Goal: Navigation & Orientation: Find specific page/section

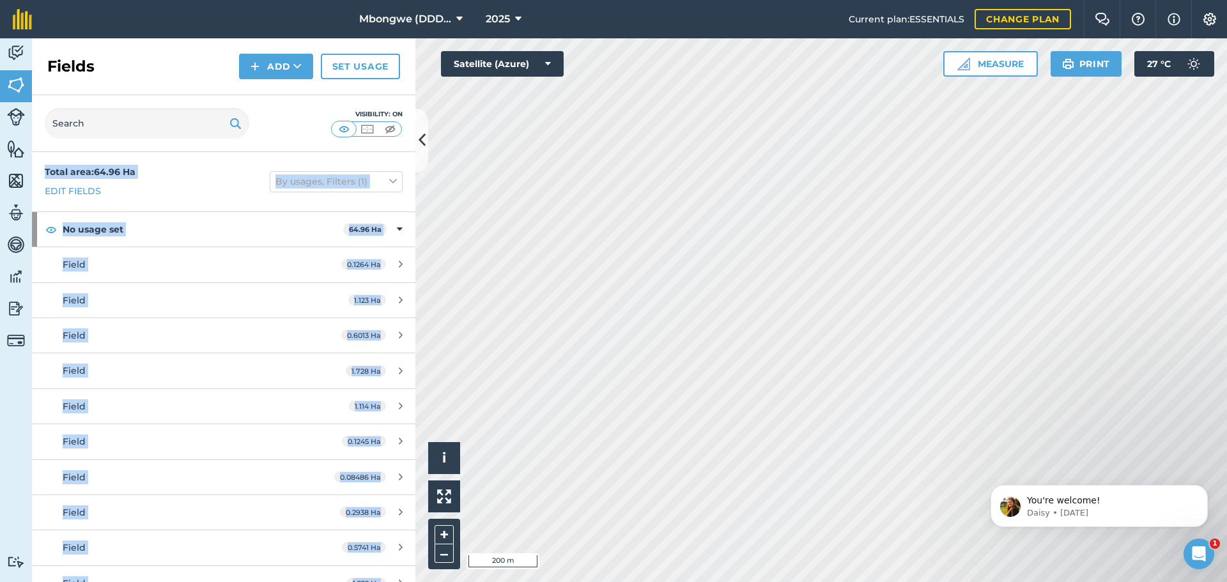
click at [284, 160] on div "Total area : 64.96 Ha Edit fields By usages, Filters (1)" at bounding box center [223, 181] width 383 height 59
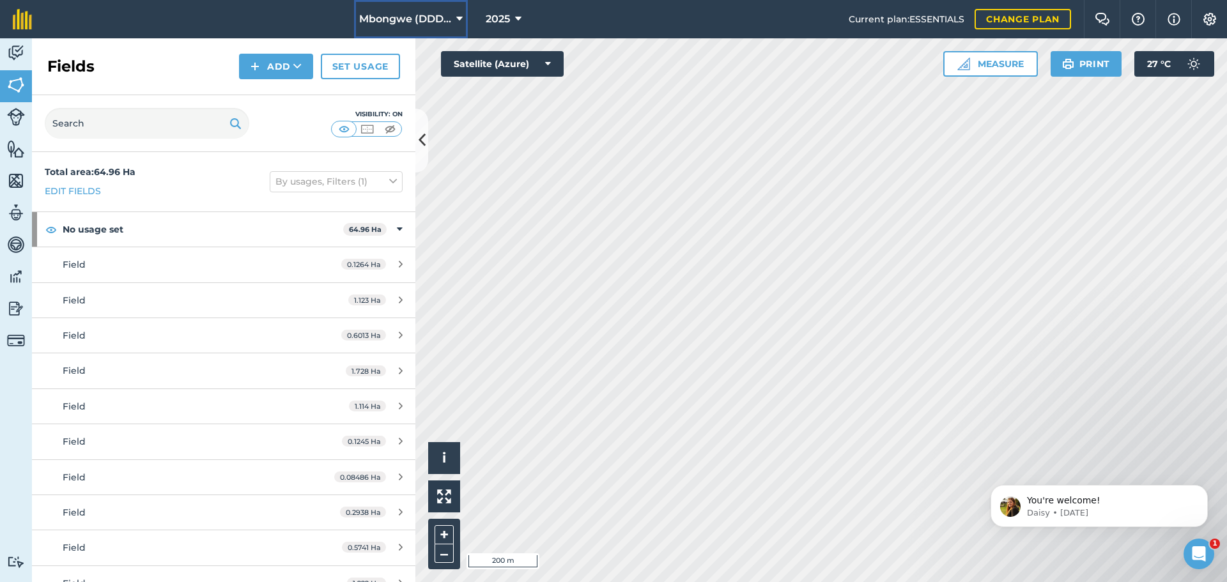
click at [461, 16] on icon at bounding box center [459, 19] width 6 height 15
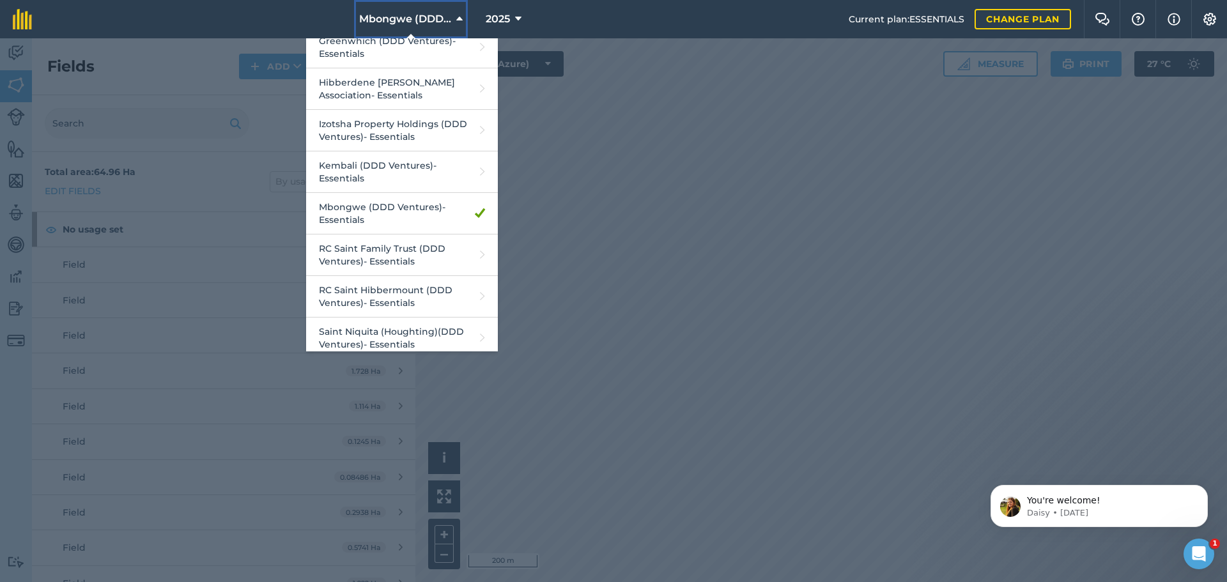
scroll to position [338, 0]
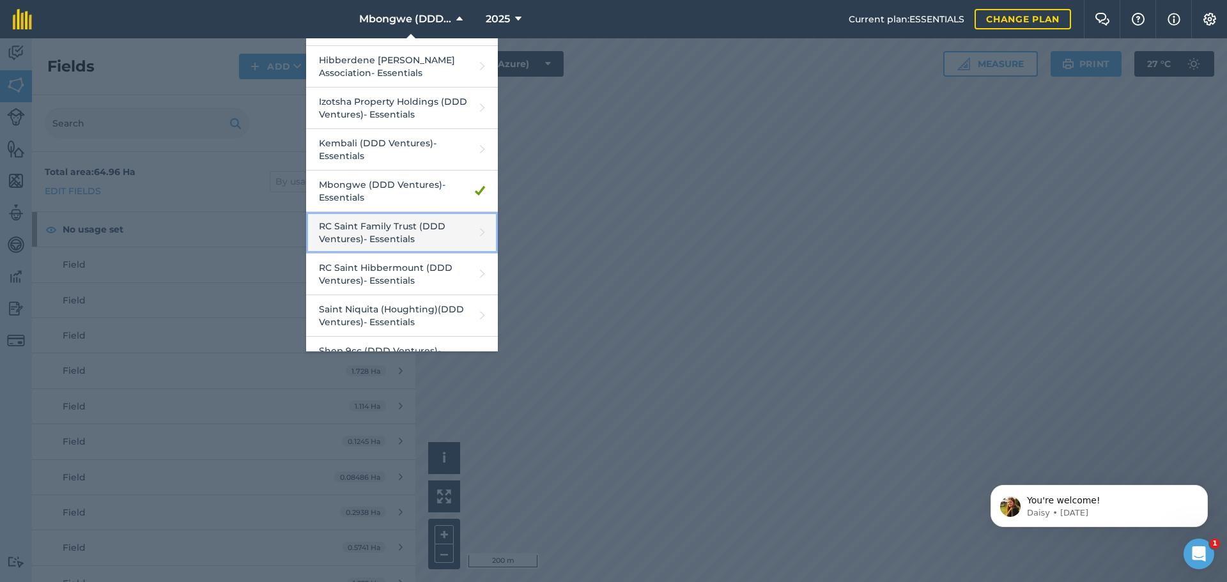
click at [380, 232] on link "RC Saint Family Trust (DDD Ventures) - Essentials" at bounding box center [402, 233] width 192 height 42
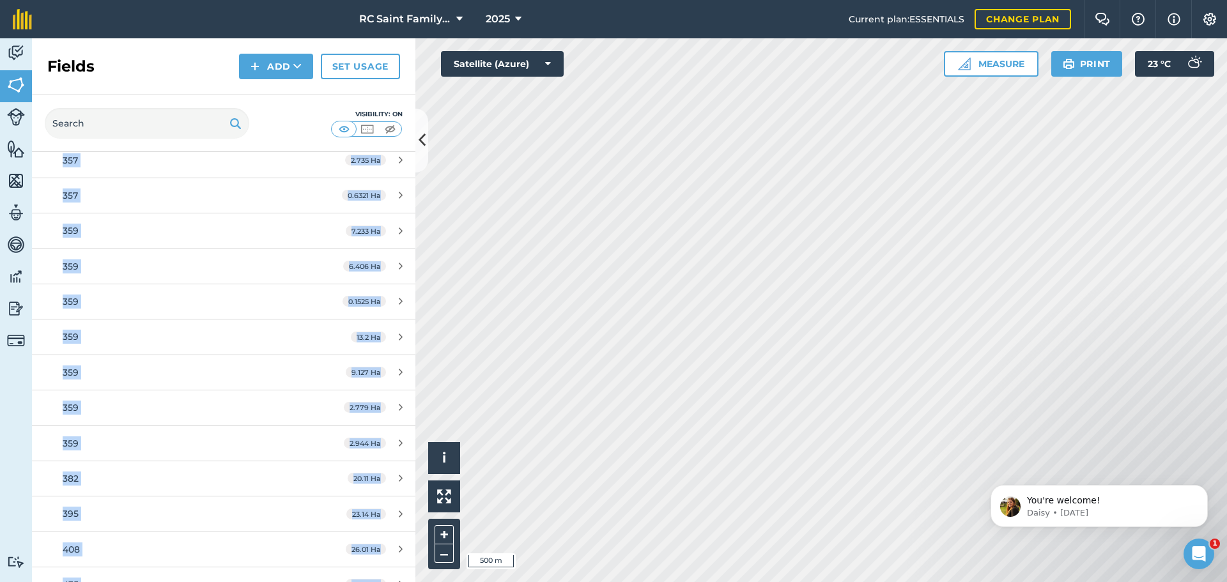
scroll to position [1824, 0]
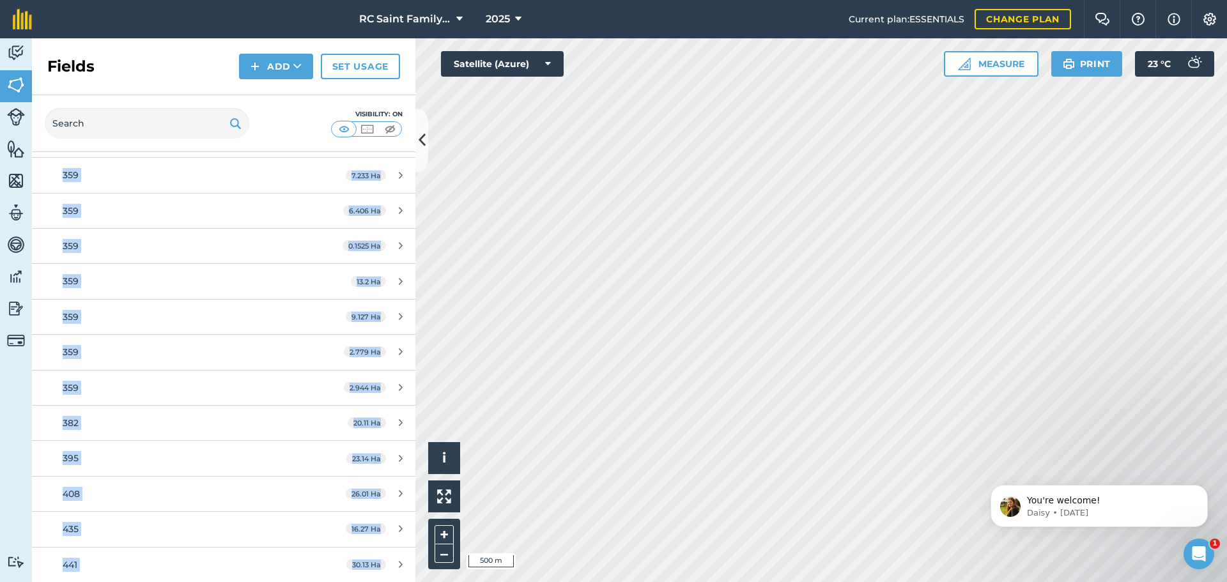
drag, startPoint x: 45, startPoint y: 156, endPoint x: 380, endPoint y: 590, distance: 548.1
click at [380, 582] on html "RC Saint Family Trust (DDD Ventures) 2025 Current plan : ESSENTIALS Change plan…" at bounding box center [613, 291] width 1227 height 582
copy div "Total area : 767.6 Ha Edit fields By usages, Filters (1) No usage set 767.6 Ha …"
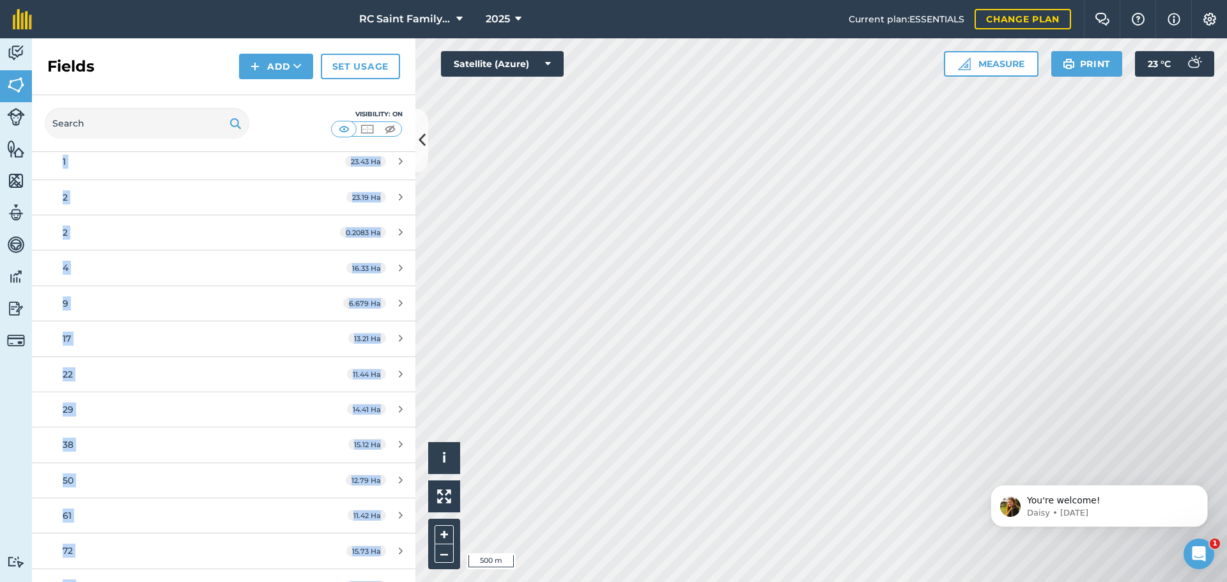
scroll to position [0, 0]
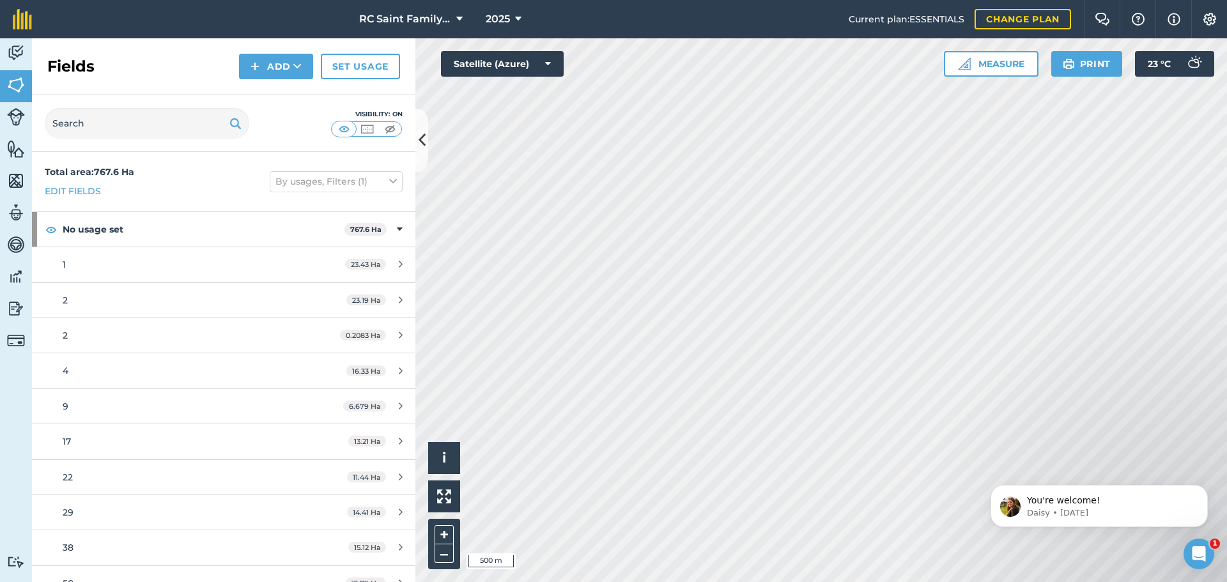
click at [281, 127] on div "Visibility: On" at bounding box center [223, 123] width 383 height 57
click at [456, 20] on icon at bounding box center [459, 19] width 6 height 15
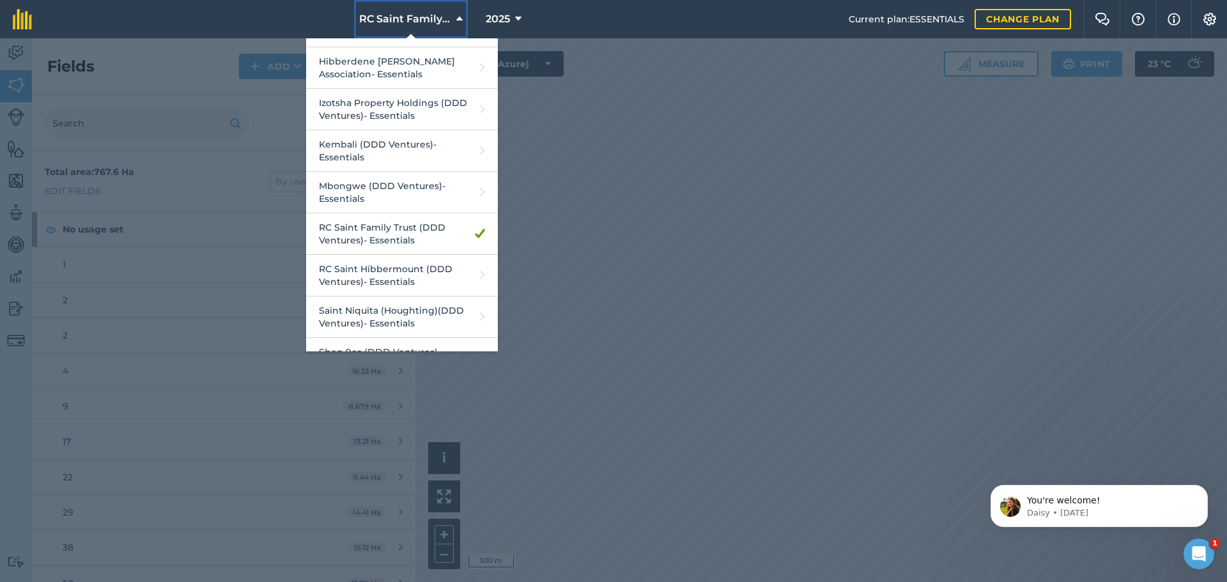
scroll to position [365, 0]
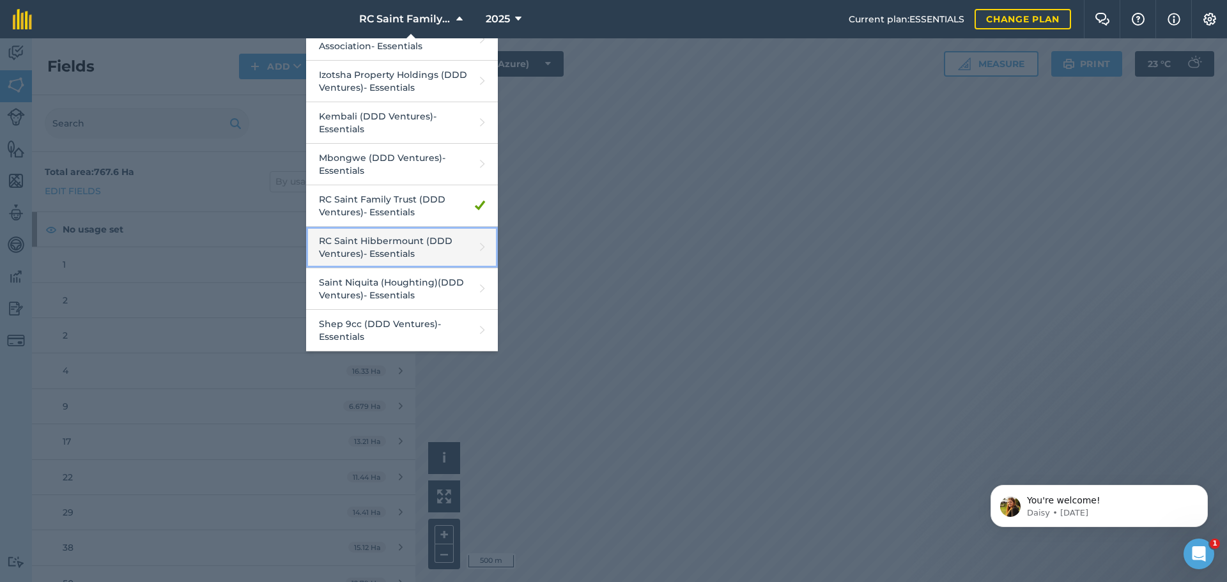
click at [394, 238] on link "RC Saint Hibbermount (DDD Ventures) - Essentials" at bounding box center [402, 248] width 192 height 42
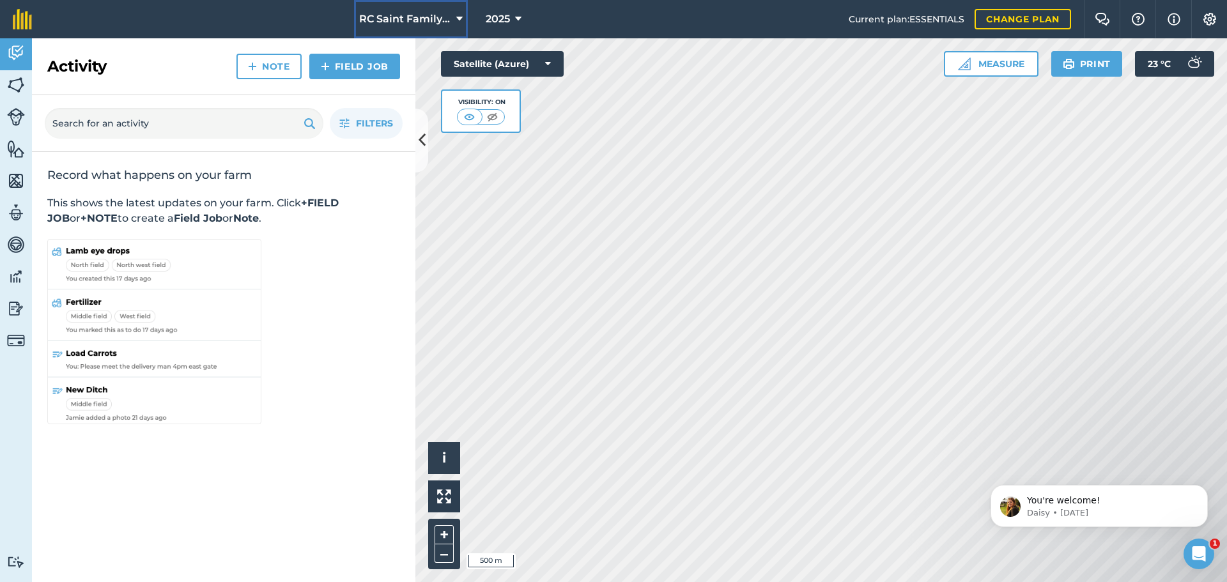
click at [454, 19] on button "RC Saint Family Trust (DDD Ventures)" at bounding box center [411, 19] width 114 height 38
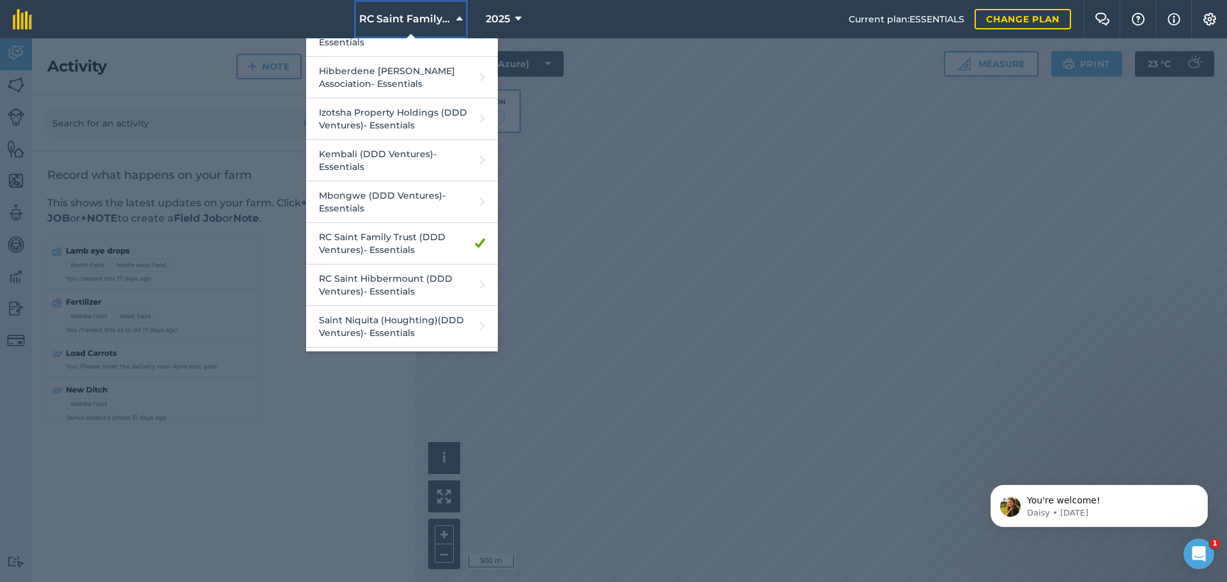
scroll to position [365, 0]
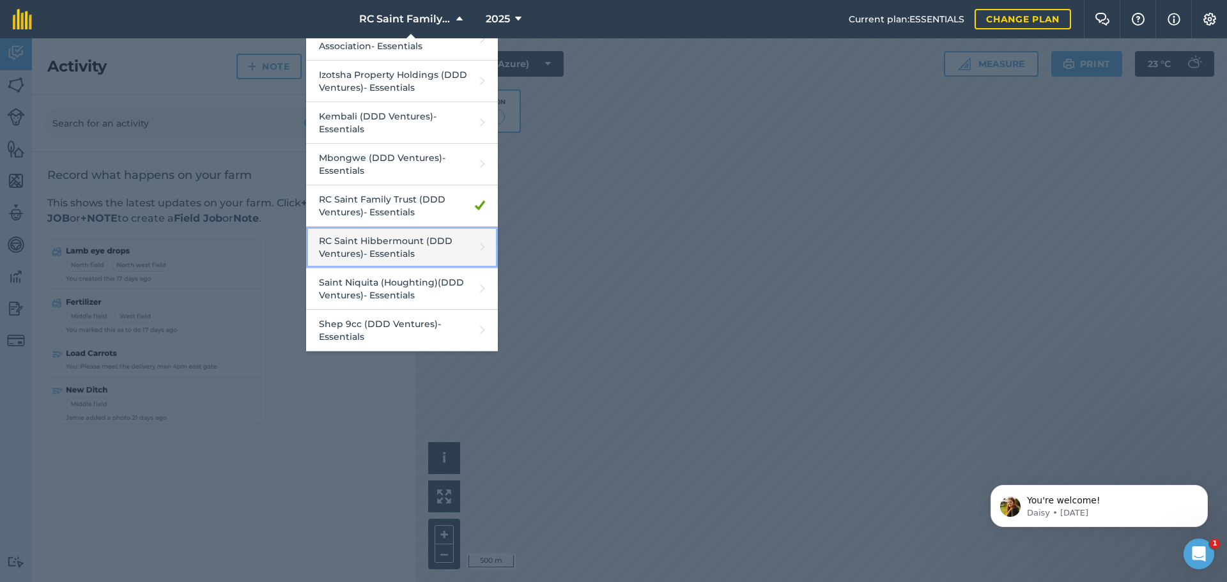
click at [407, 245] on link "RC Saint Hibbermount (DDD Ventures) - Essentials" at bounding box center [402, 248] width 192 height 42
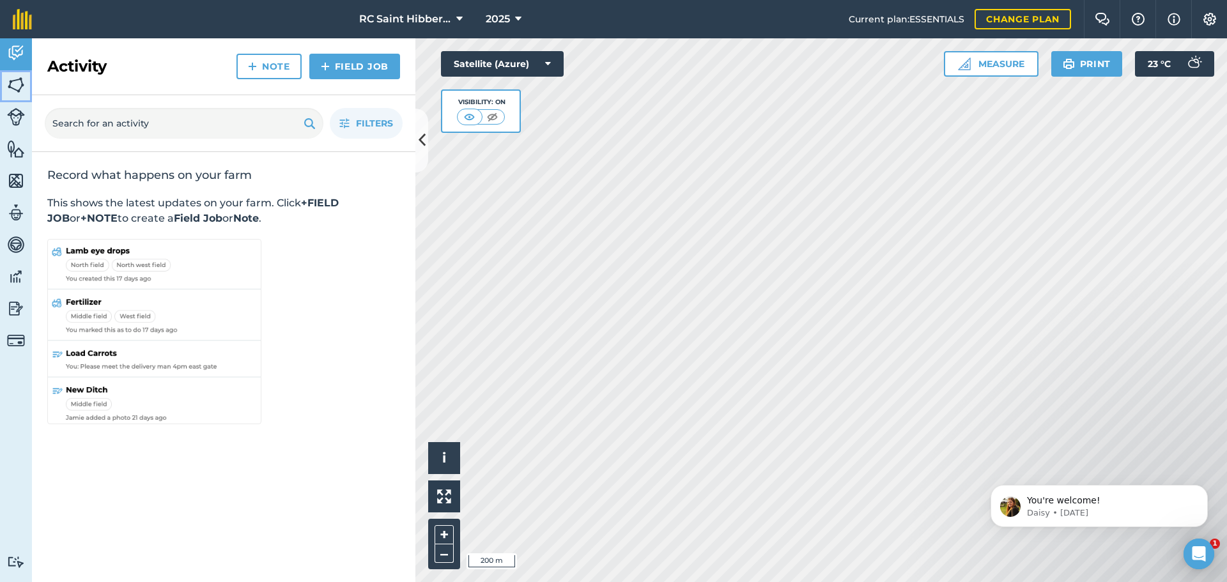
click at [15, 79] on img at bounding box center [16, 84] width 18 height 19
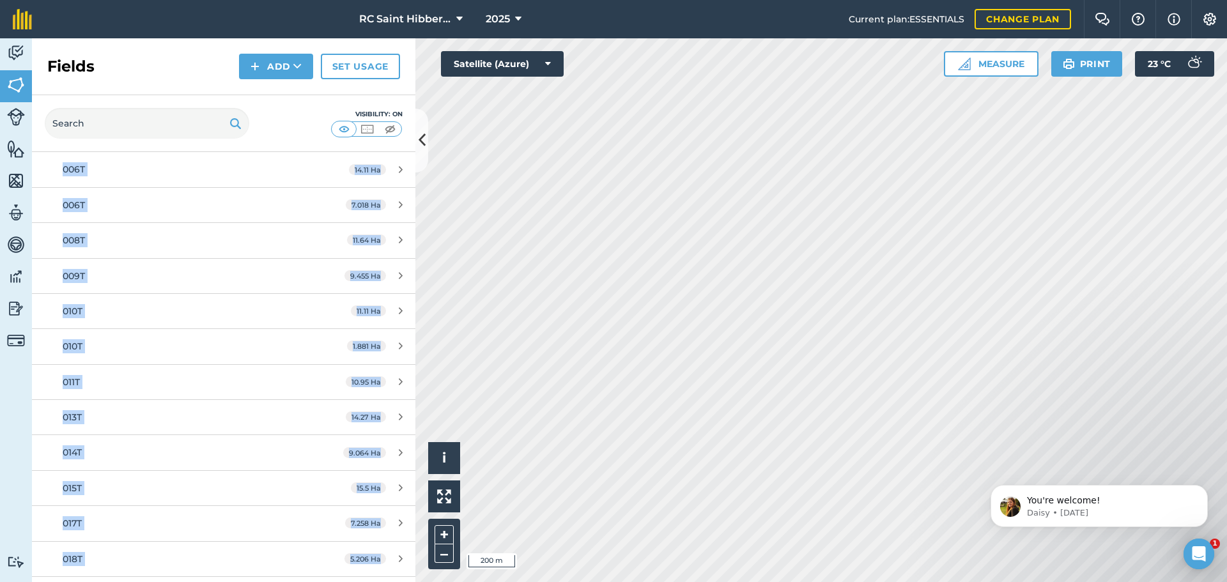
scroll to position [266, 0]
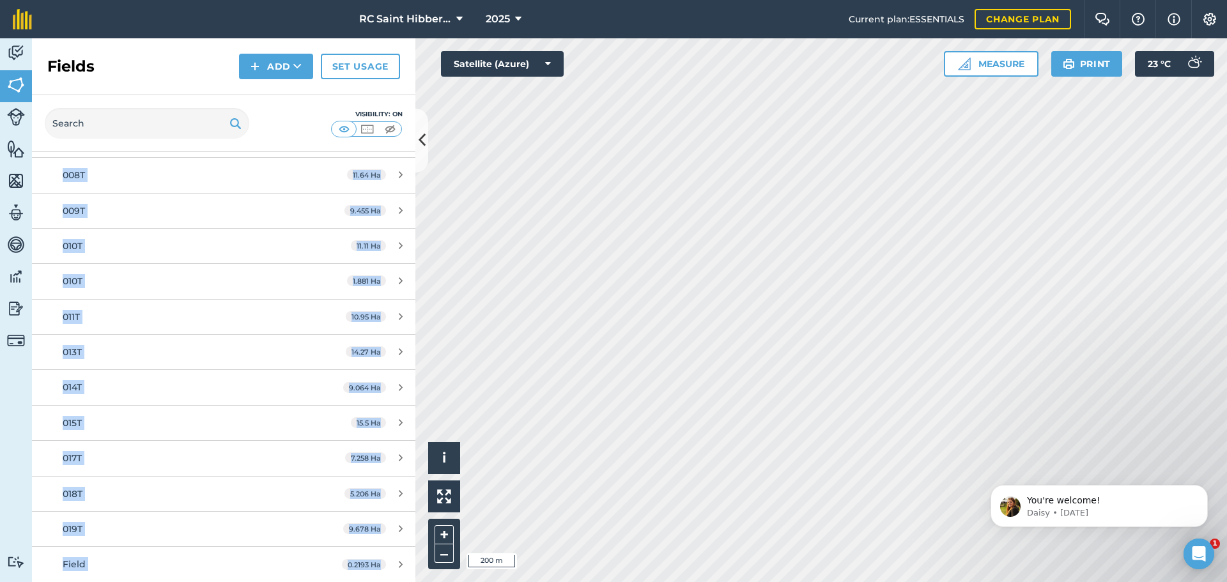
drag, startPoint x: 40, startPoint y: 160, endPoint x: 500, endPoint y: 612, distance: 644.9
click at [500, 582] on html "RC Saint Hibbermount (DDD Ventures) 2025 Current plan : ESSENTIALS Change plan …" at bounding box center [613, 291] width 1227 height 582
copy div "Total area : 172.5 Ha Edit fields By usages, Filters (1) No usage set 172.5 Ha …"
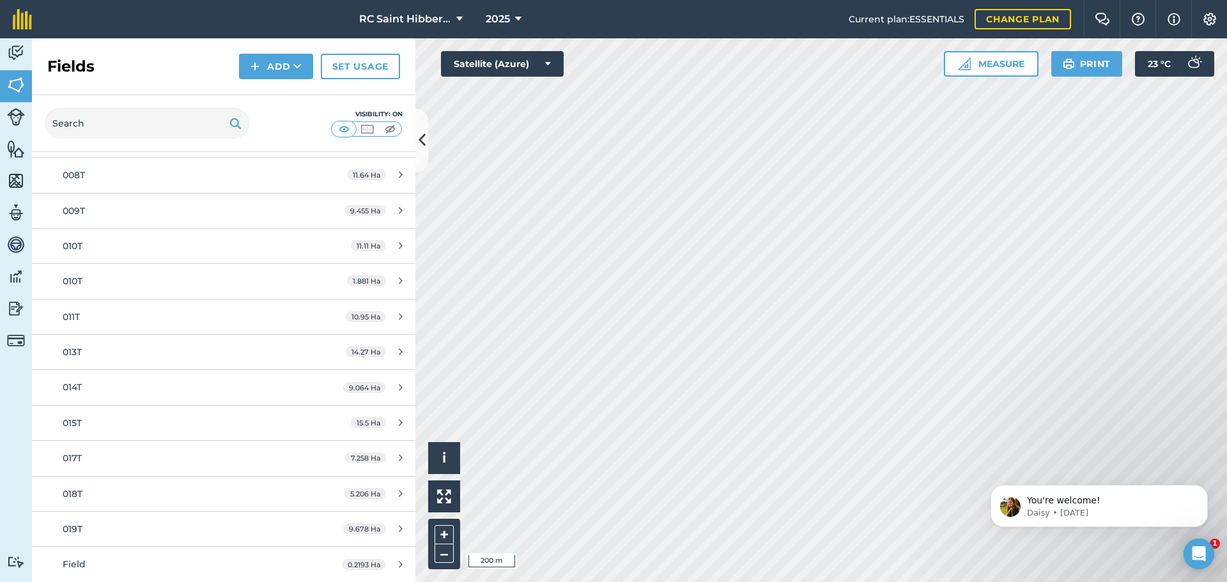
click at [273, 103] on div "Visibility: On" at bounding box center [223, 123] width 383 height 57
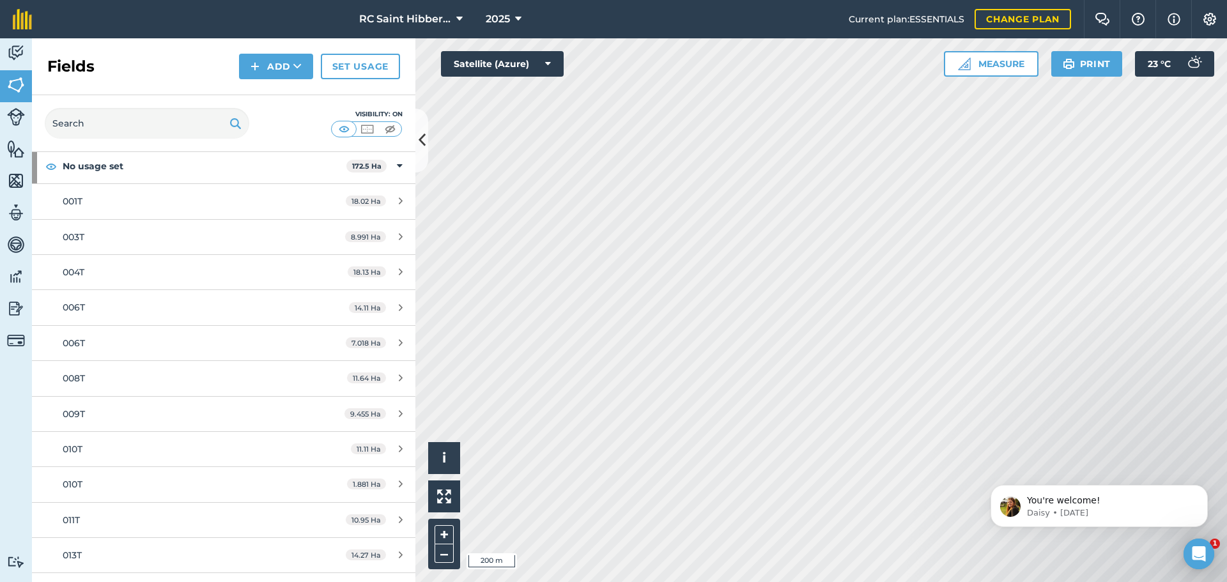
scroll to position [0, 0]
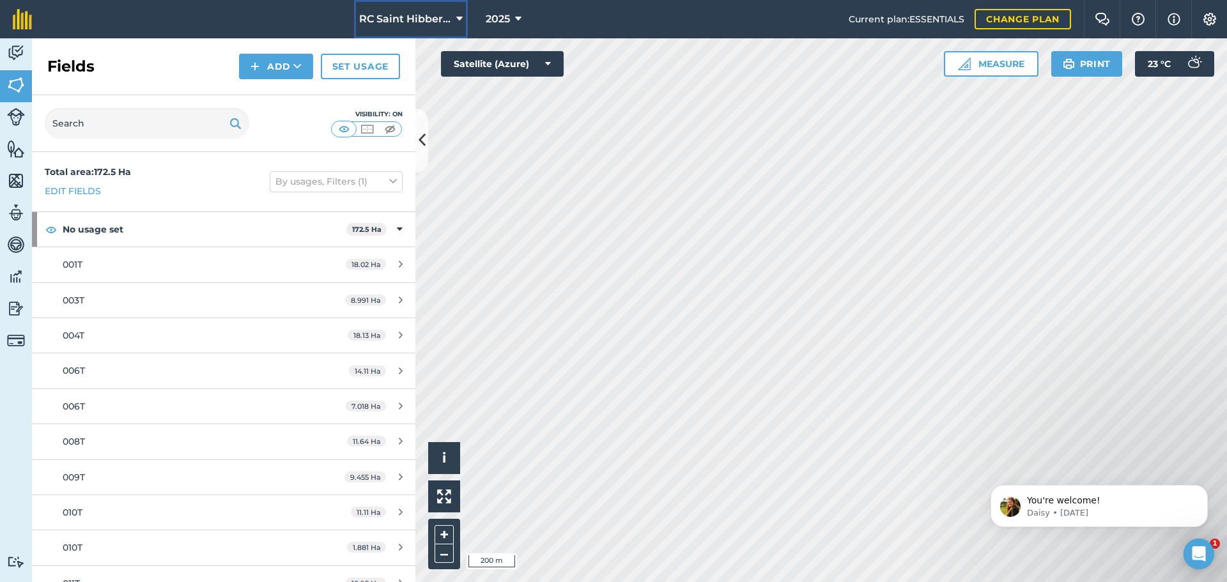
click at [456, 14] on icon at bounding box center [459, 19] width 6 height 15
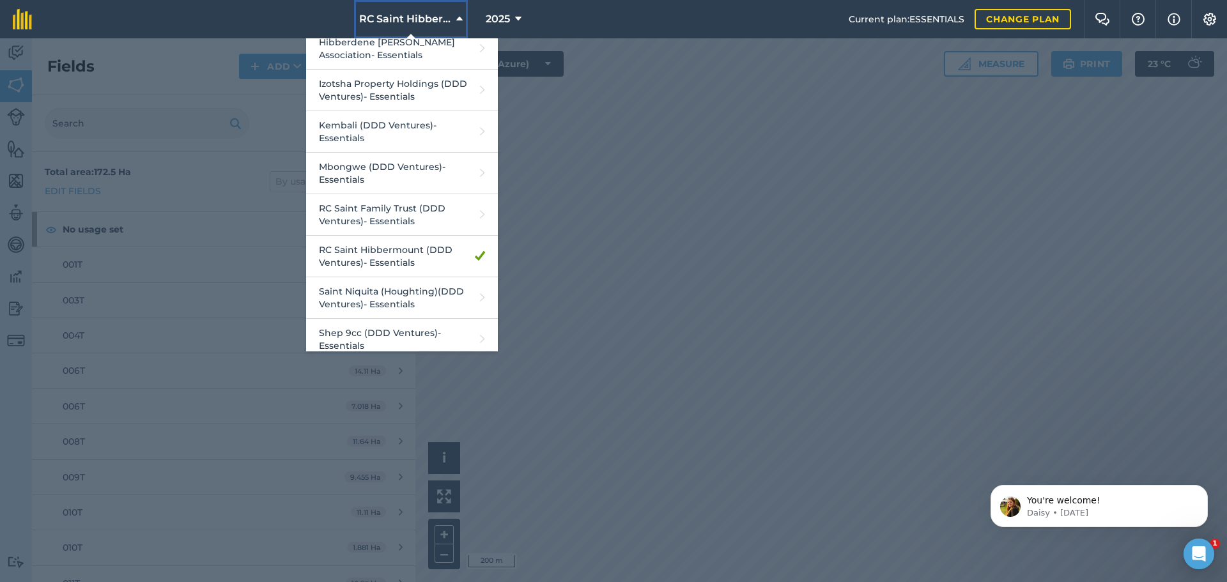
scroll to position [365, 0]
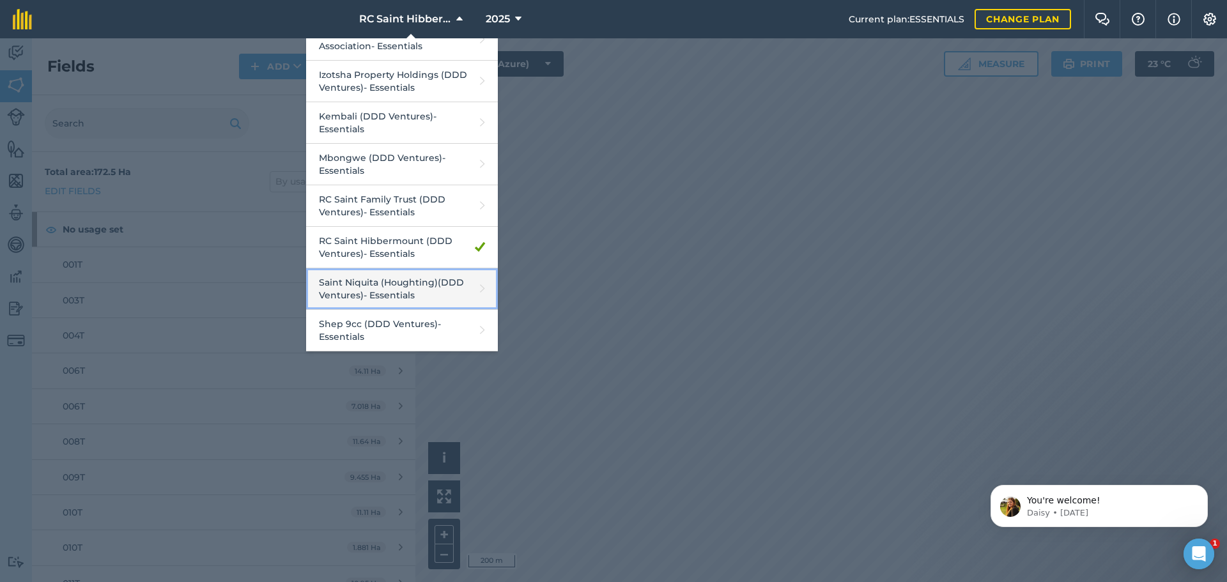
click at [384, 289] on link "Saint Niquita (Houghting)(DDD Ventures) - Essentials" at bounding box center [402, 289] width 192 height 42
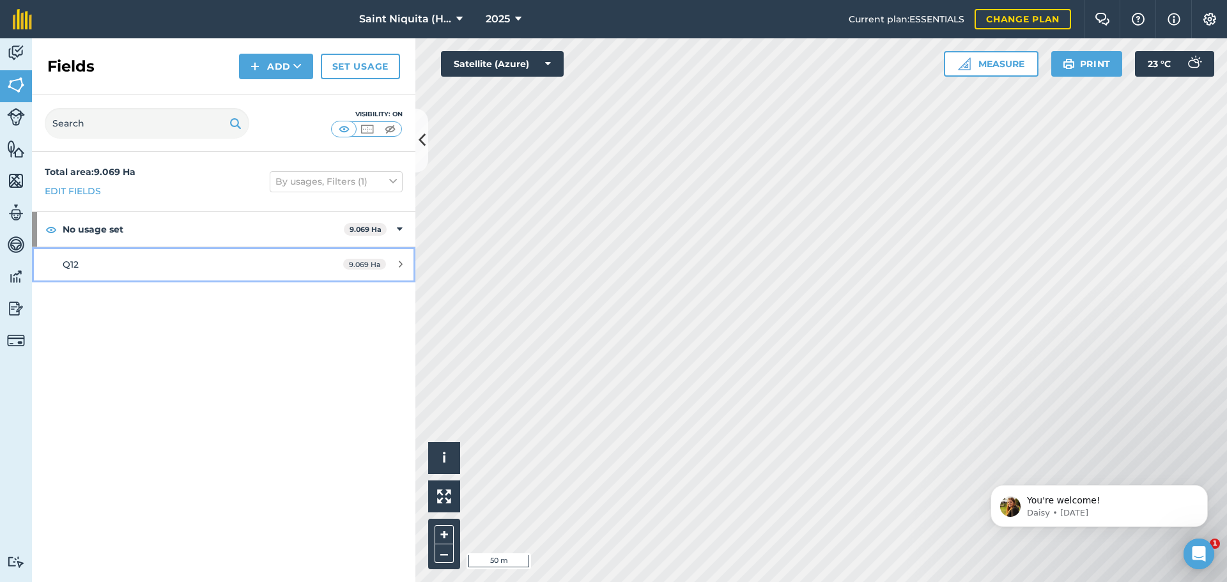
click at [62, 264] on link "Q12 9.069 Ha" at bounding box center [223, 264] width 383 height 35
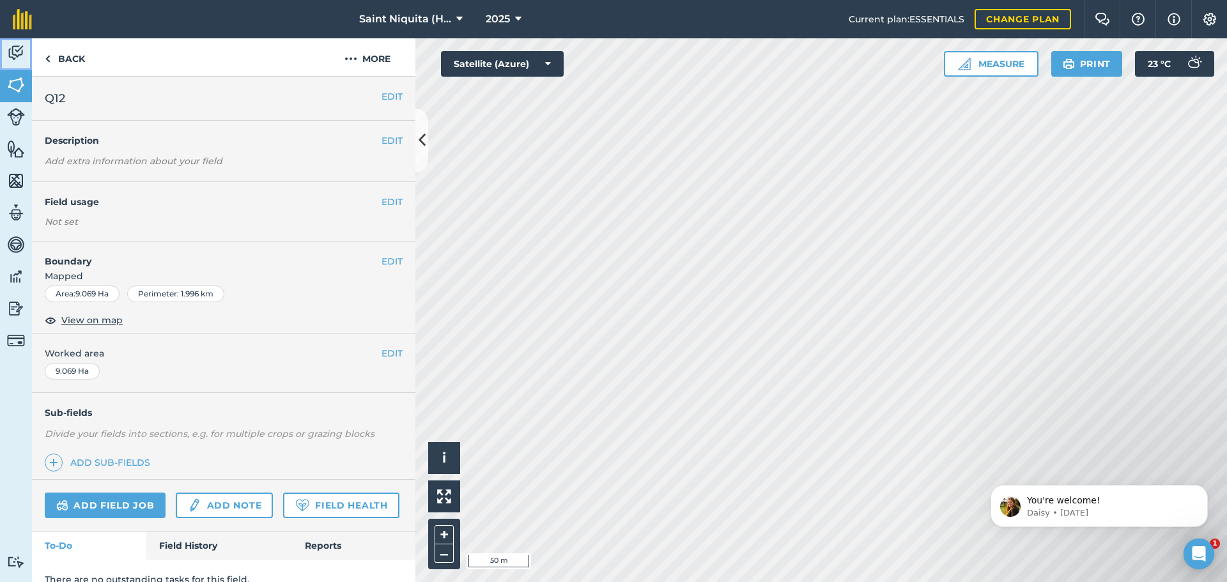
click at [10, 58] on img at bounding box center [16, 52] width 18 height 19
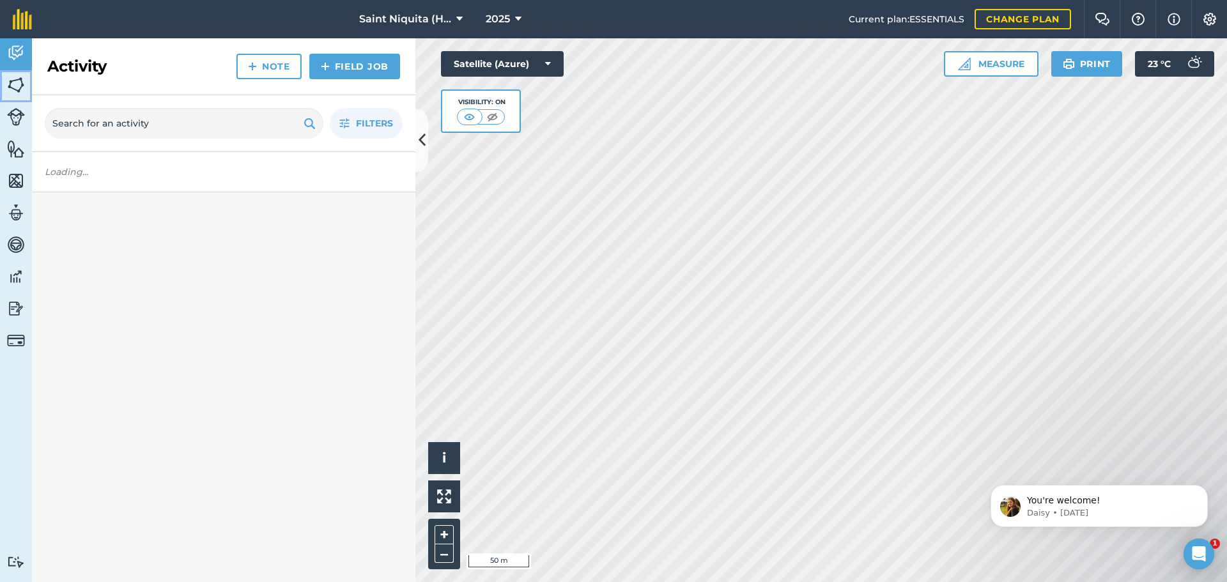
click at [11, 84] on img at bounding box center [16, 84] width 18 height 19
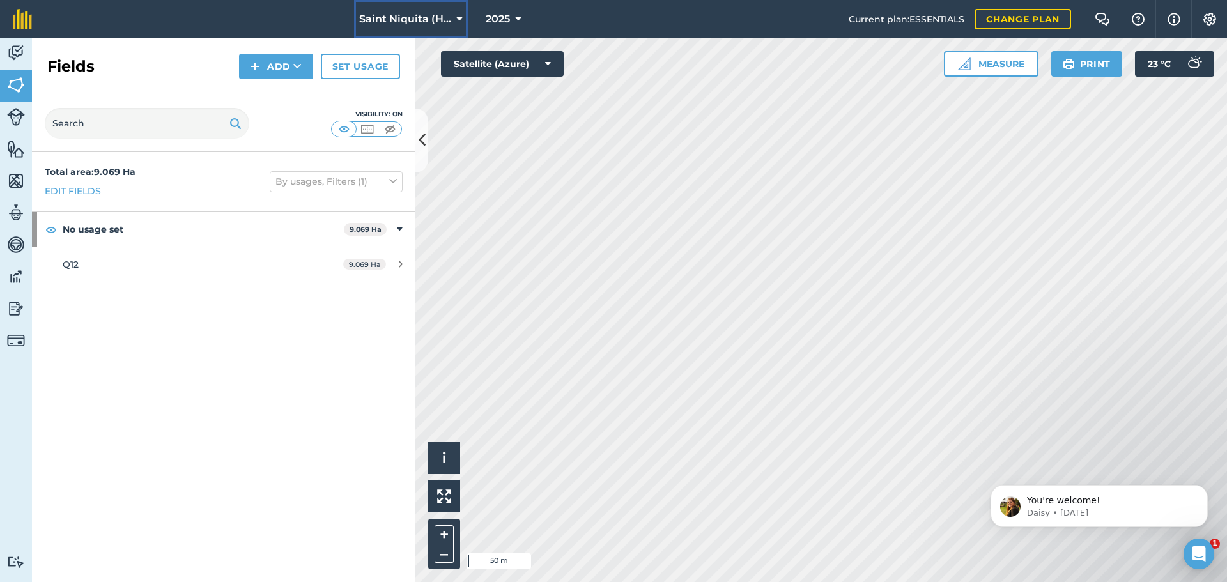
click at [454, 17] on button "Saint Niquita (Houghting)(DDD Ventures)" at bounding box center [411, 19] width 114 height 38
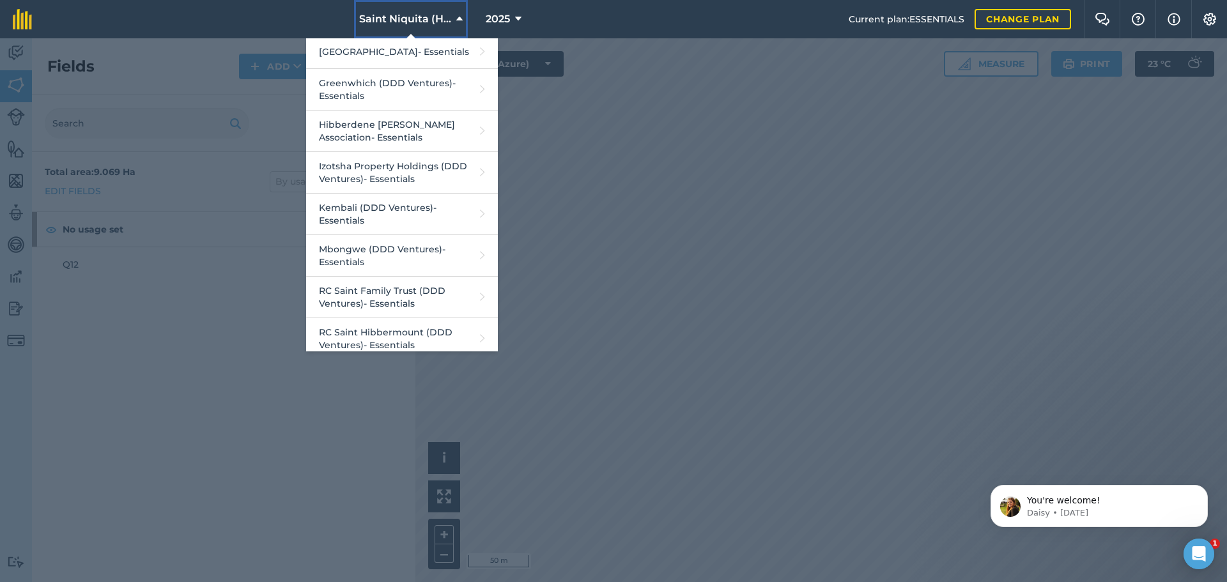
scroll to position [365, 0]
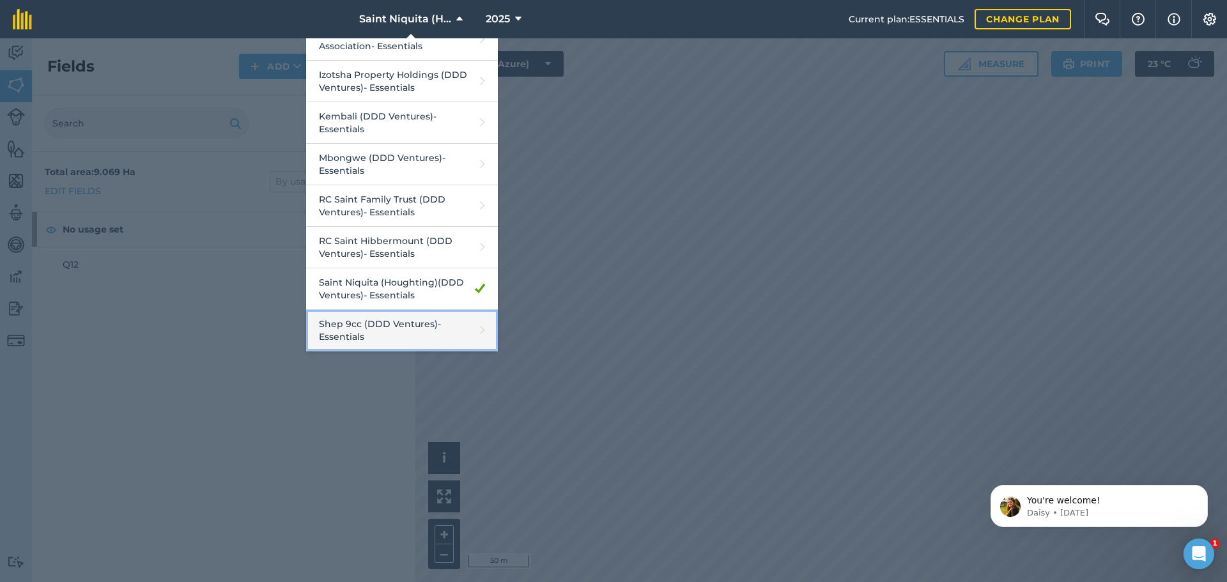
click at [366, 323] on link "Shep 9cc (DDD Ventures) - Essentials" at bounding box center [402, 331] width 192 height 42
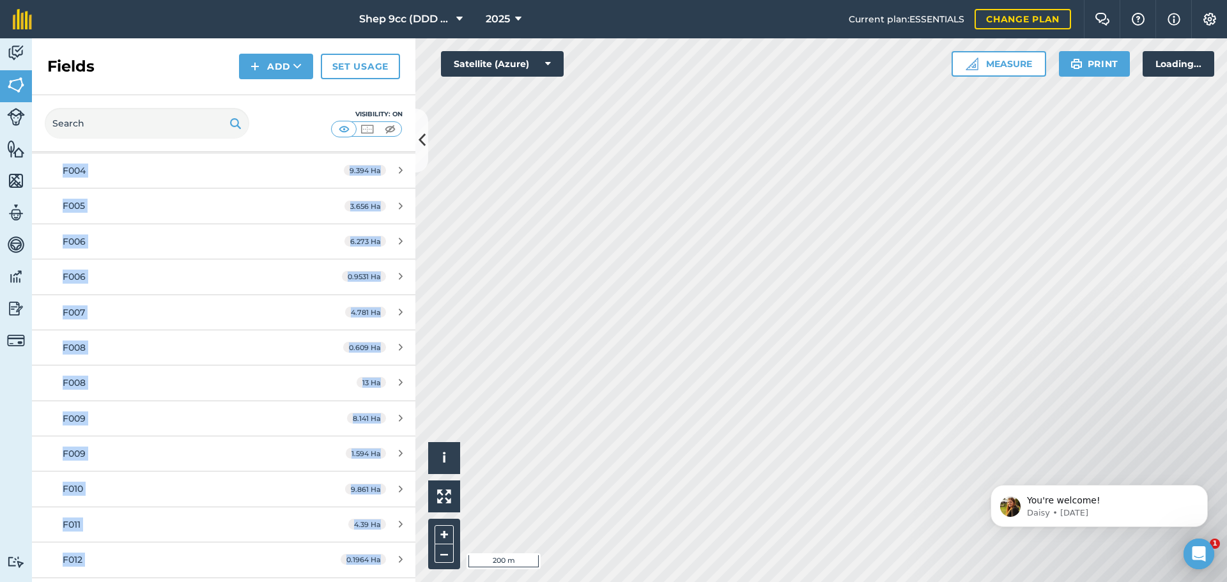
scroll to position [302, 0]
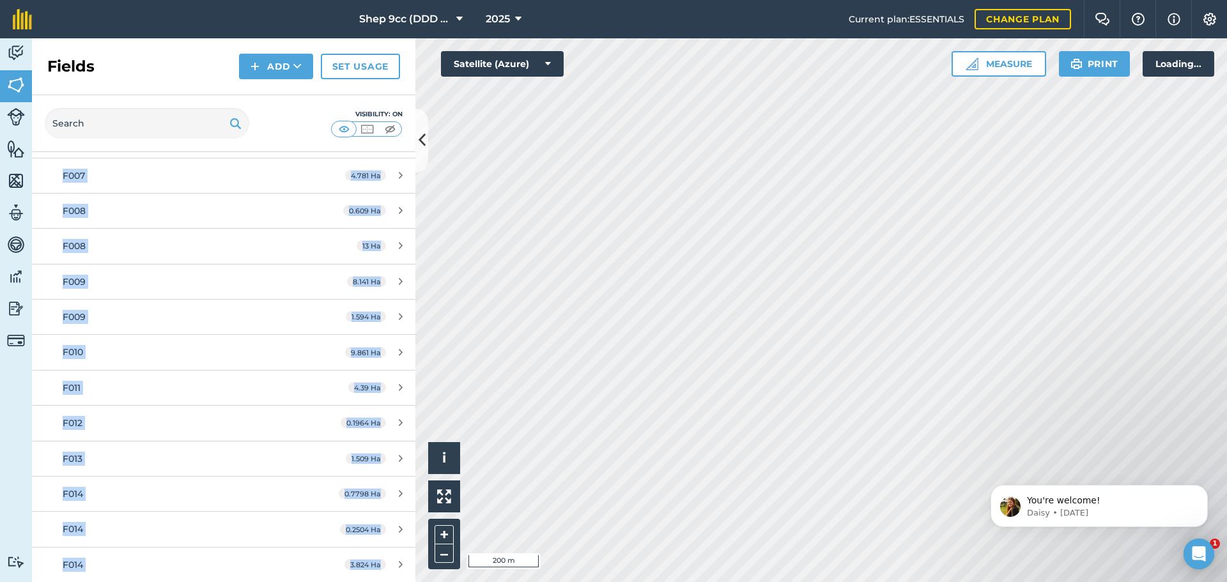
drag, startPoint x: 43, startPoint y: 167, endPoint x: 392, endPoint y: 612, distance: 565.8
click at [392, 582] on html "Shep 9cc (DDD Ventures) 2025 Current plan : ESSENTIALS Change plan Farm Chat He…" at bounding box center [613, 291] width 1227 height 582
copy div "Total area : 88.72 Ha Edit fields By usages, Filters (1) No usage set 88.72 Ha …"
click at [387, 131] on img at bounding box center [390, 129] width 16 height 13
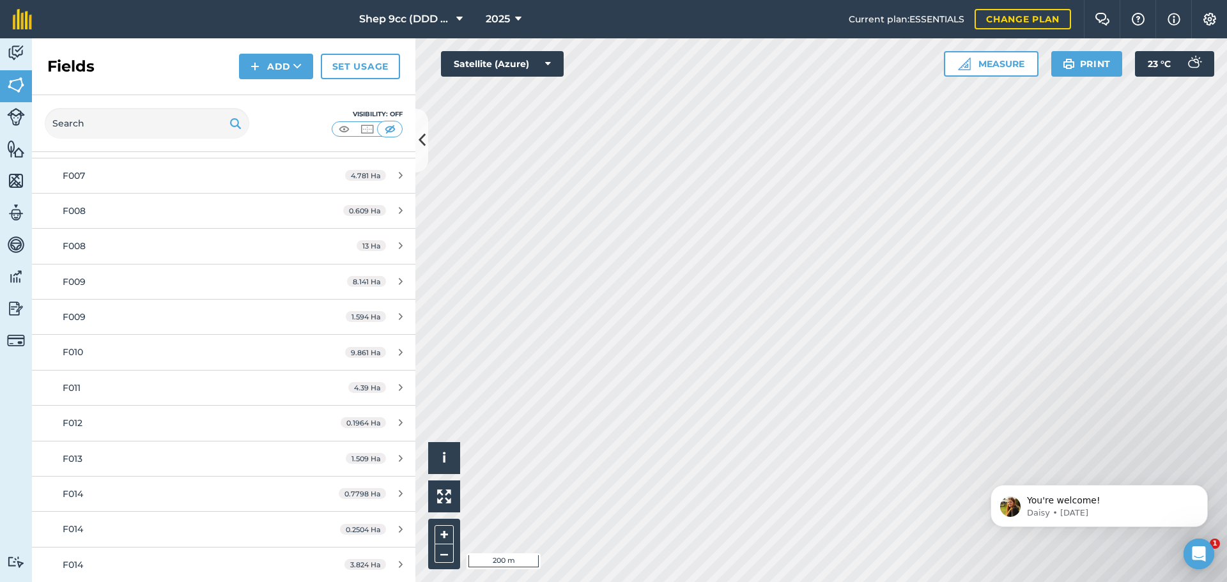
click at [268, 116] on div "Visibility: Off" at bounding box center [223, 123] width 383 height 57
